Goal: Information Seeking & Learning: Learn about a topic

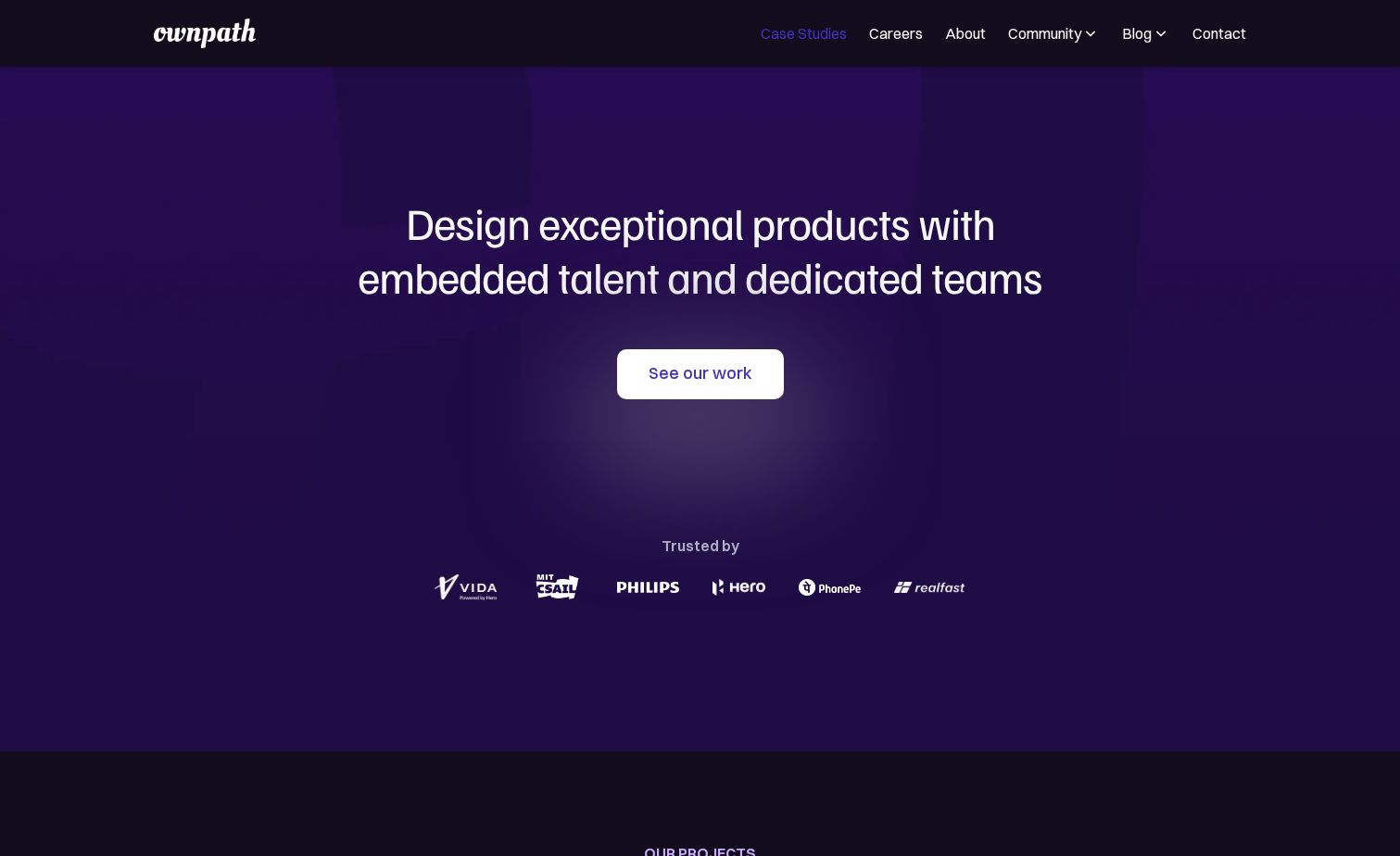
click at [794, 33] on link "Case Studies" at bounding box center [804, 33] width 86 height 22
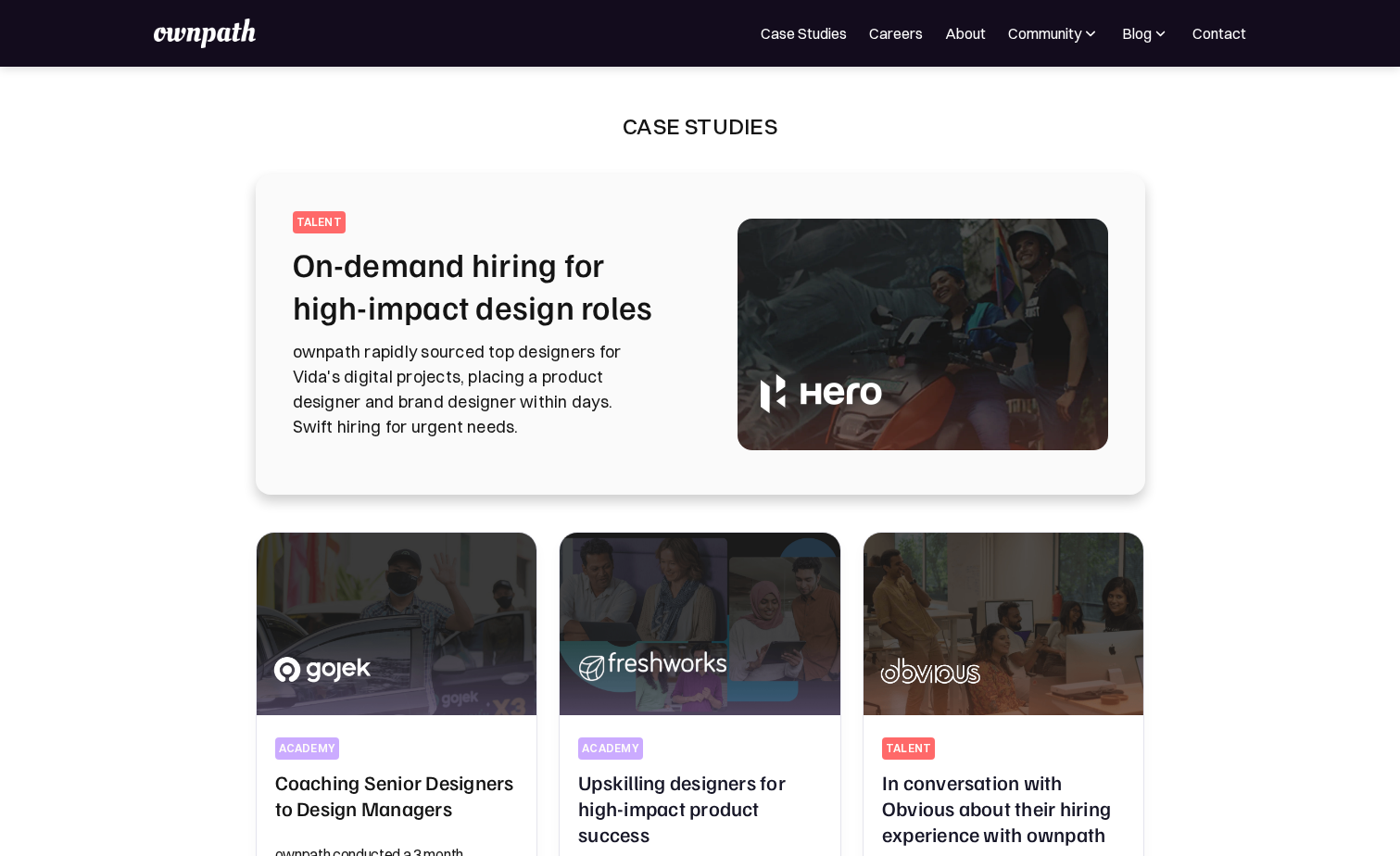
click at [194, 45] on img at bounding box center [204, 34] width 102 height 30
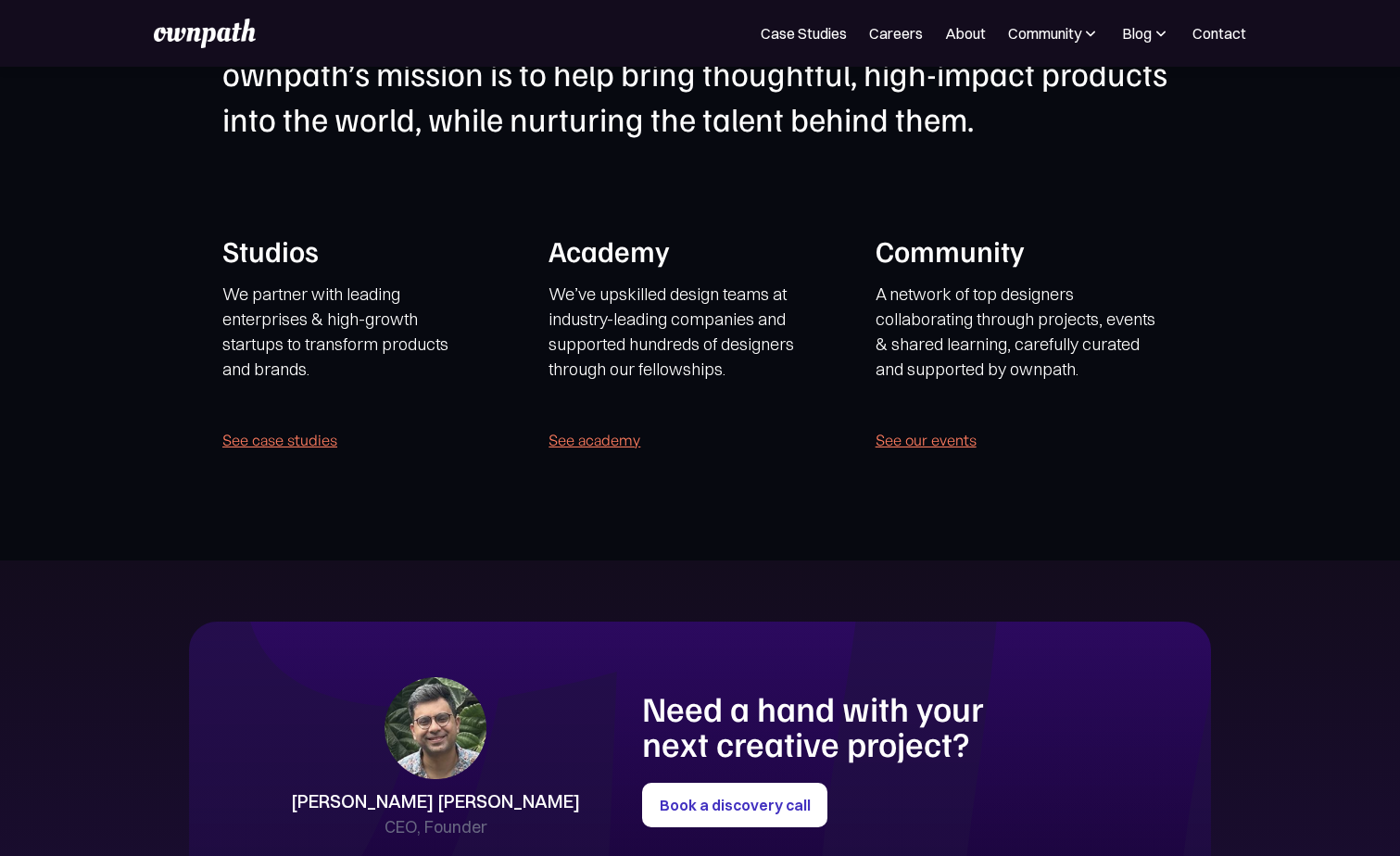
scroll to position [4212, 0]
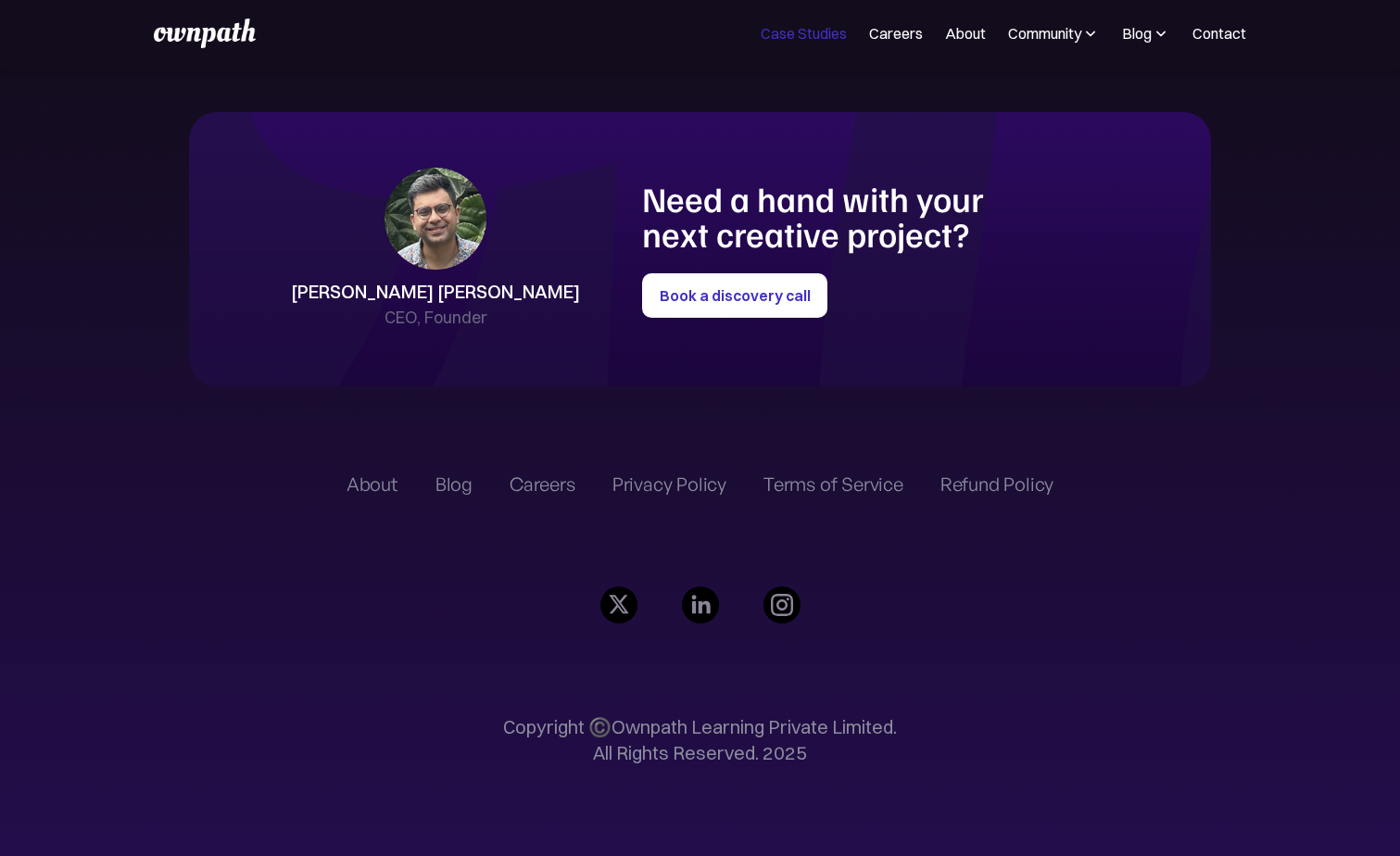
click at [803, 35] on link "Case Studies" at bounding box center [804, 33] width 86 height 22
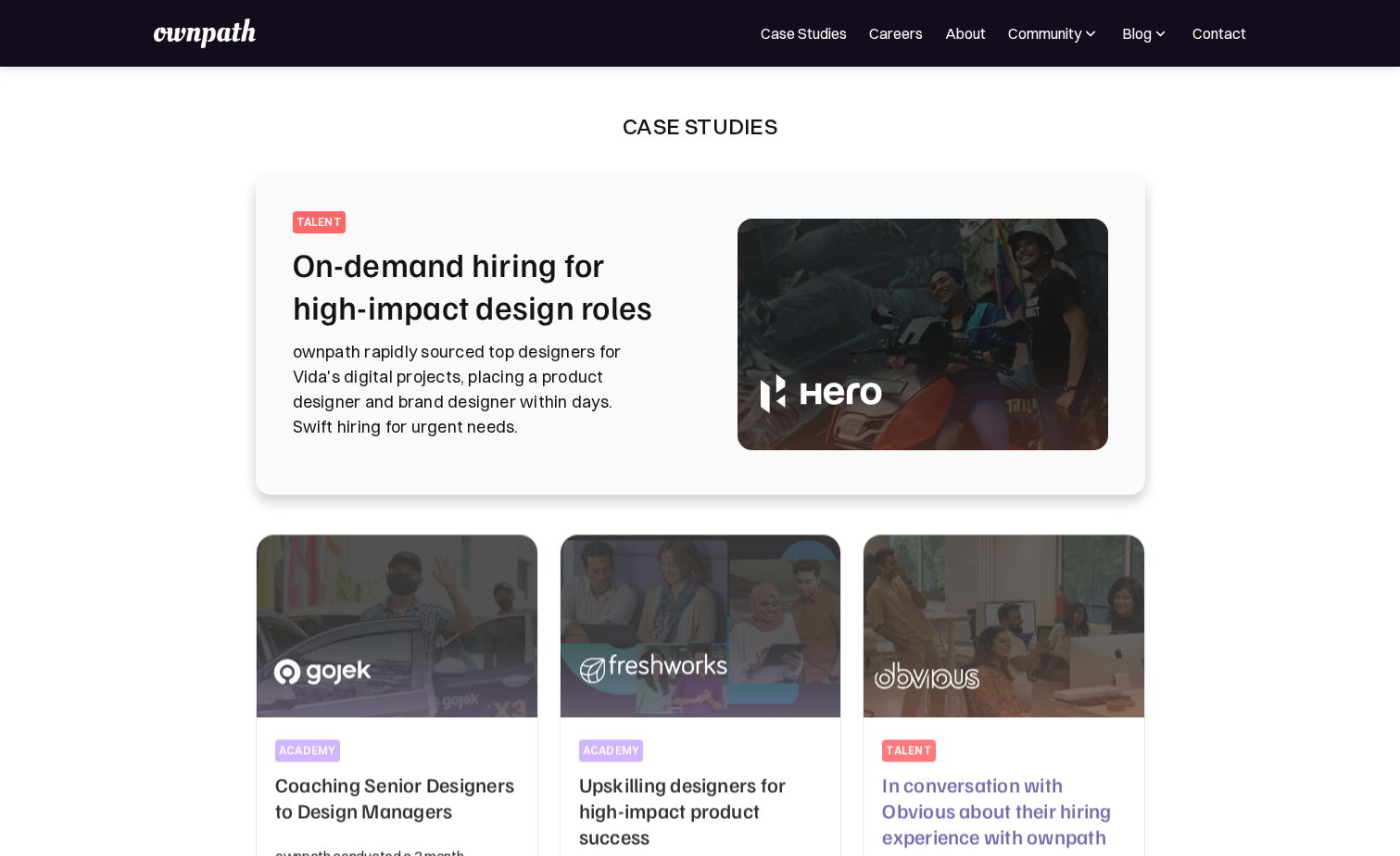
scroll to position [419, 0]
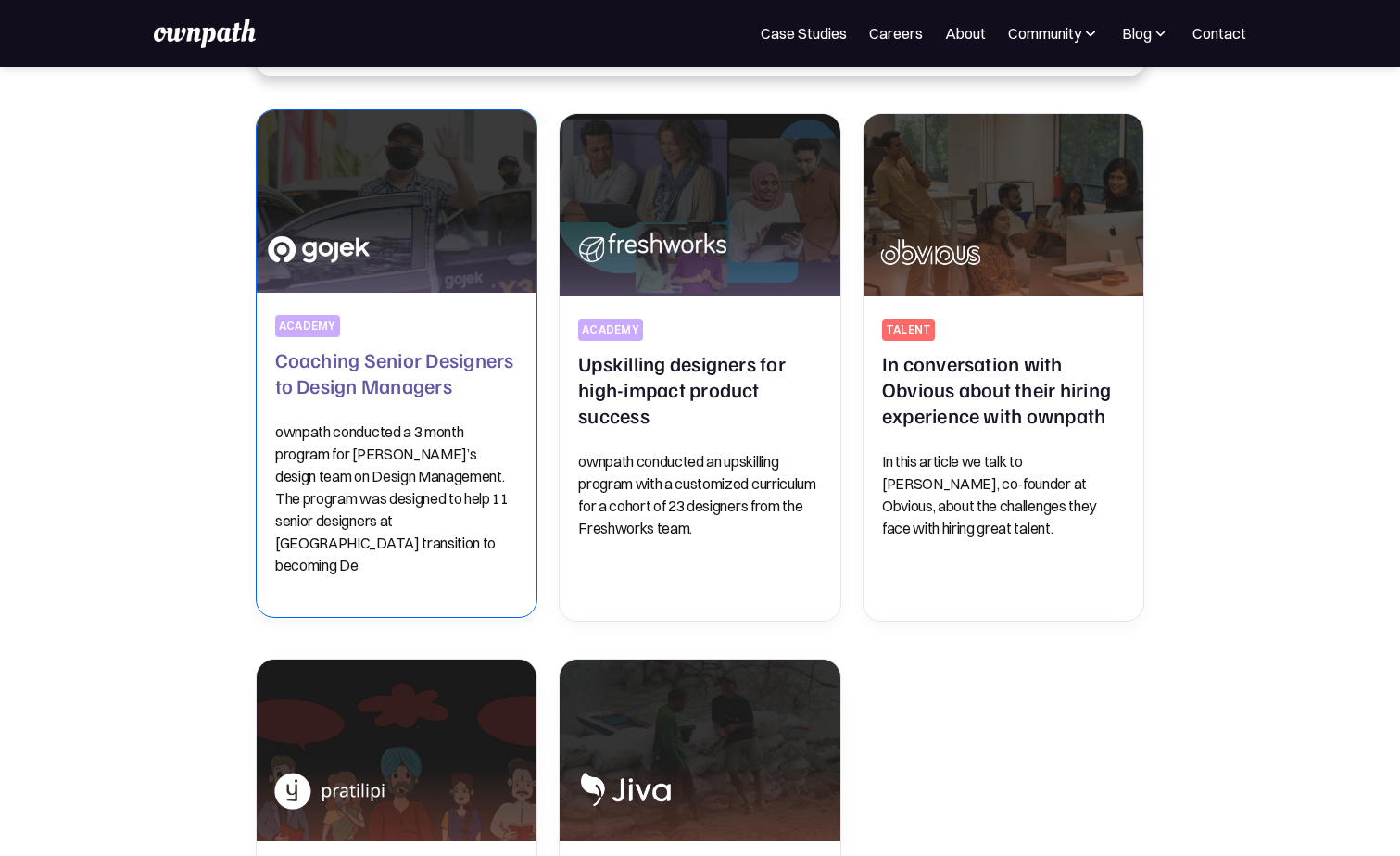
click at [408, 375] on h2 "Coaching Senior Designers to Design Managers" at bounding box center [397, 373] width 244 height 52
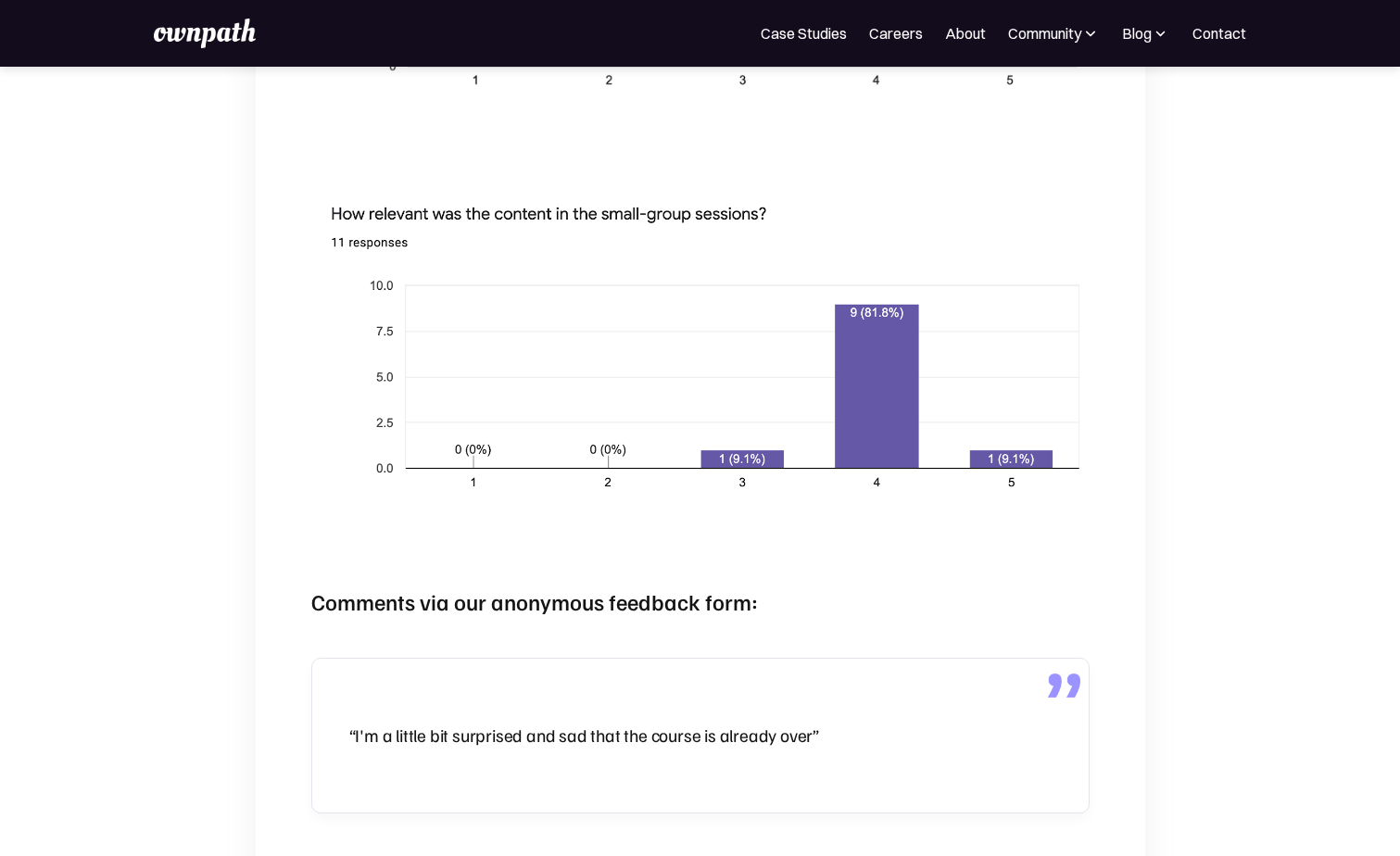
scroll to position [3383, 0]
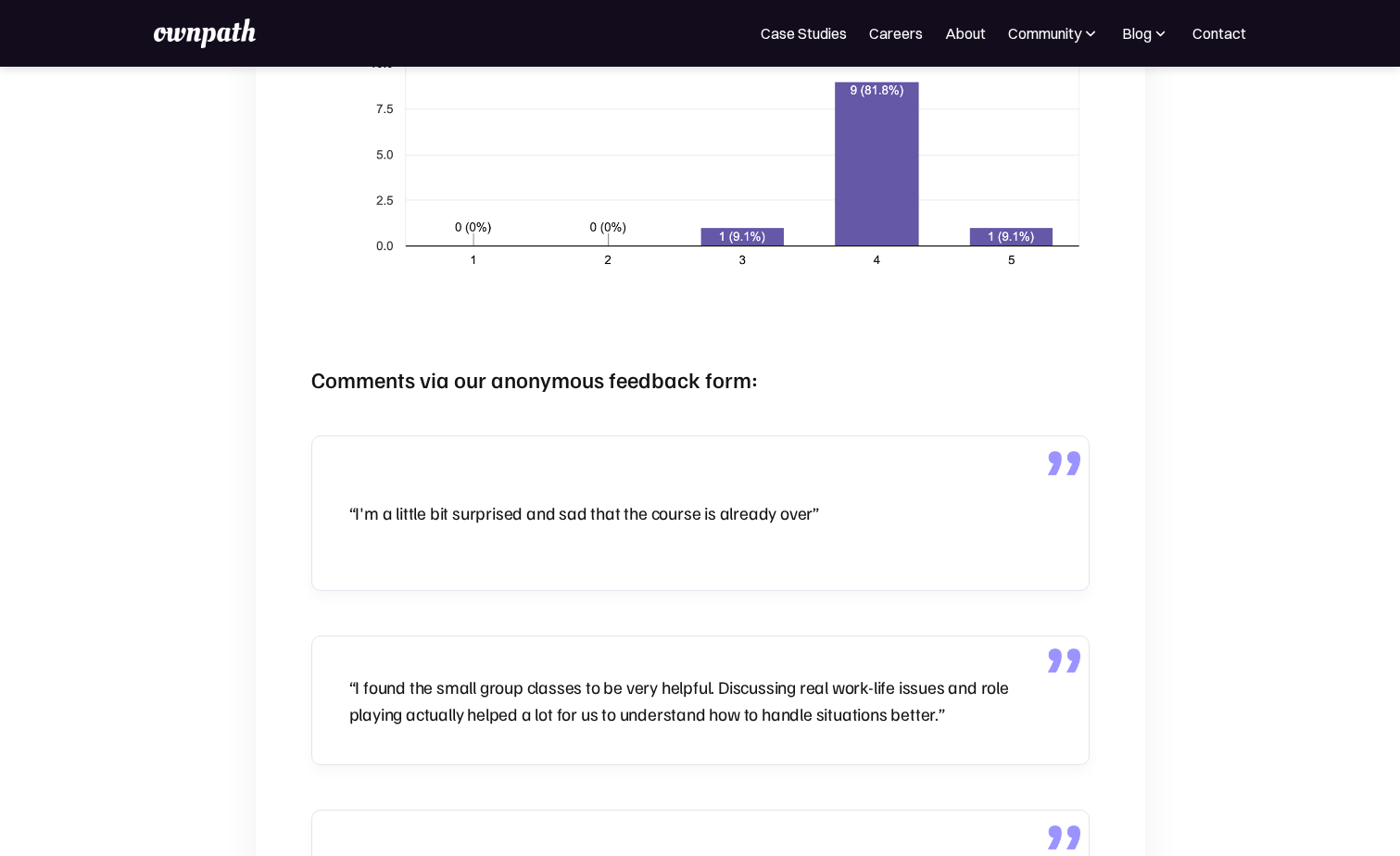
click at [192, 33] on img at bounding box center [204, 34] width 102 height 30
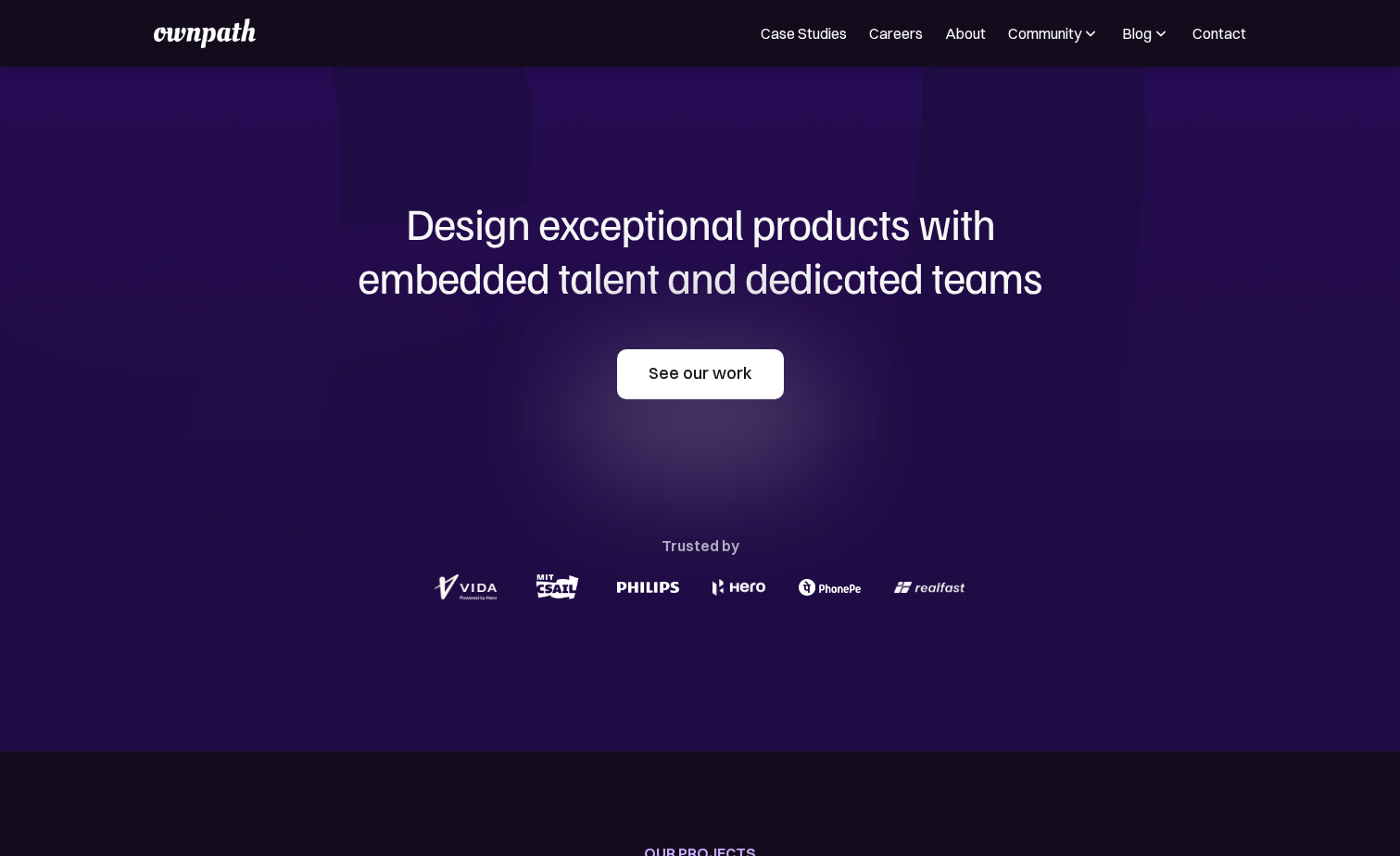
click at [732, 372] on link "See our work" at bounding box center [700, 374] width 166 height 51
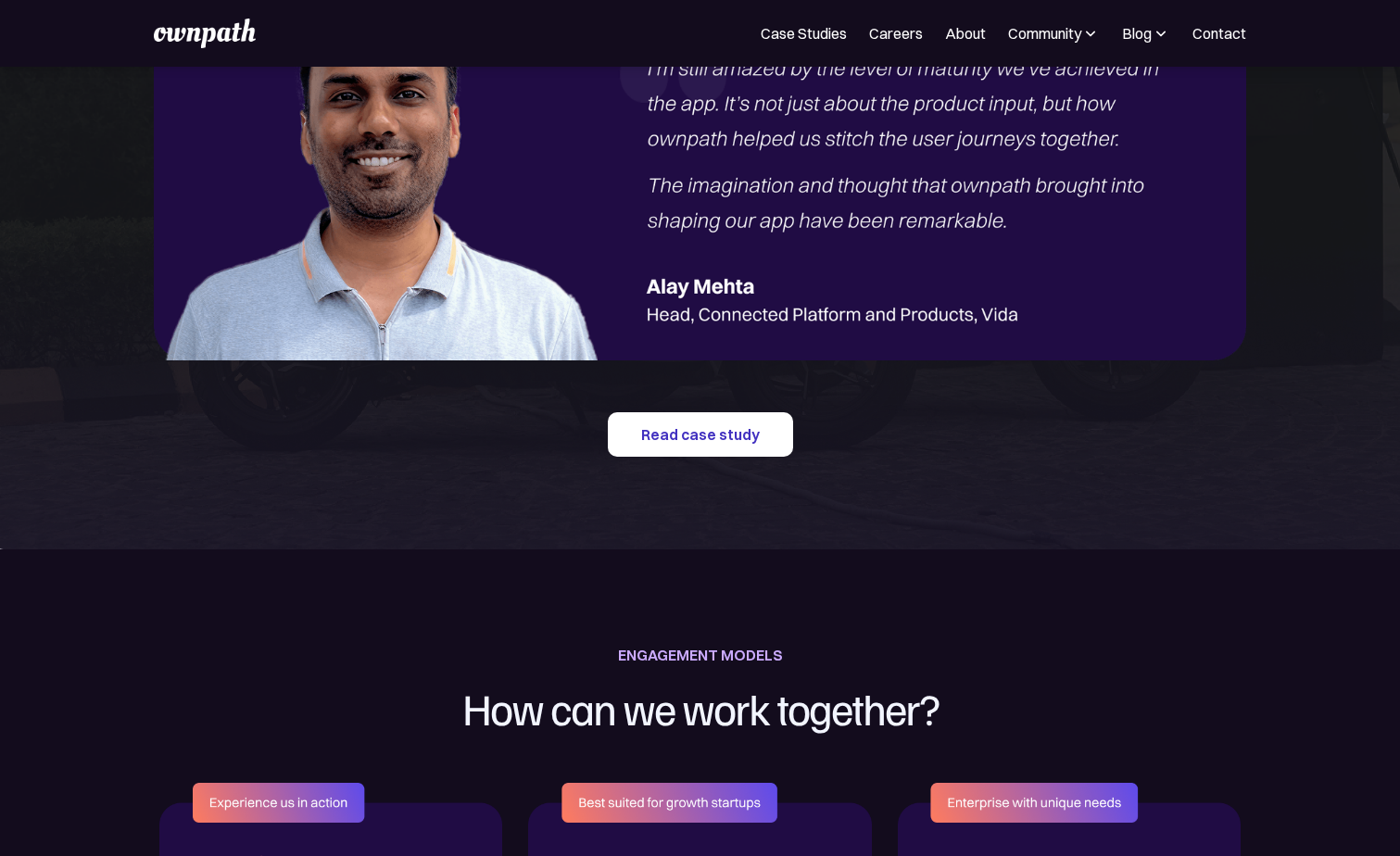
scroll to position [2930, 0]
